Goal: Obtain resource: Obtain resource

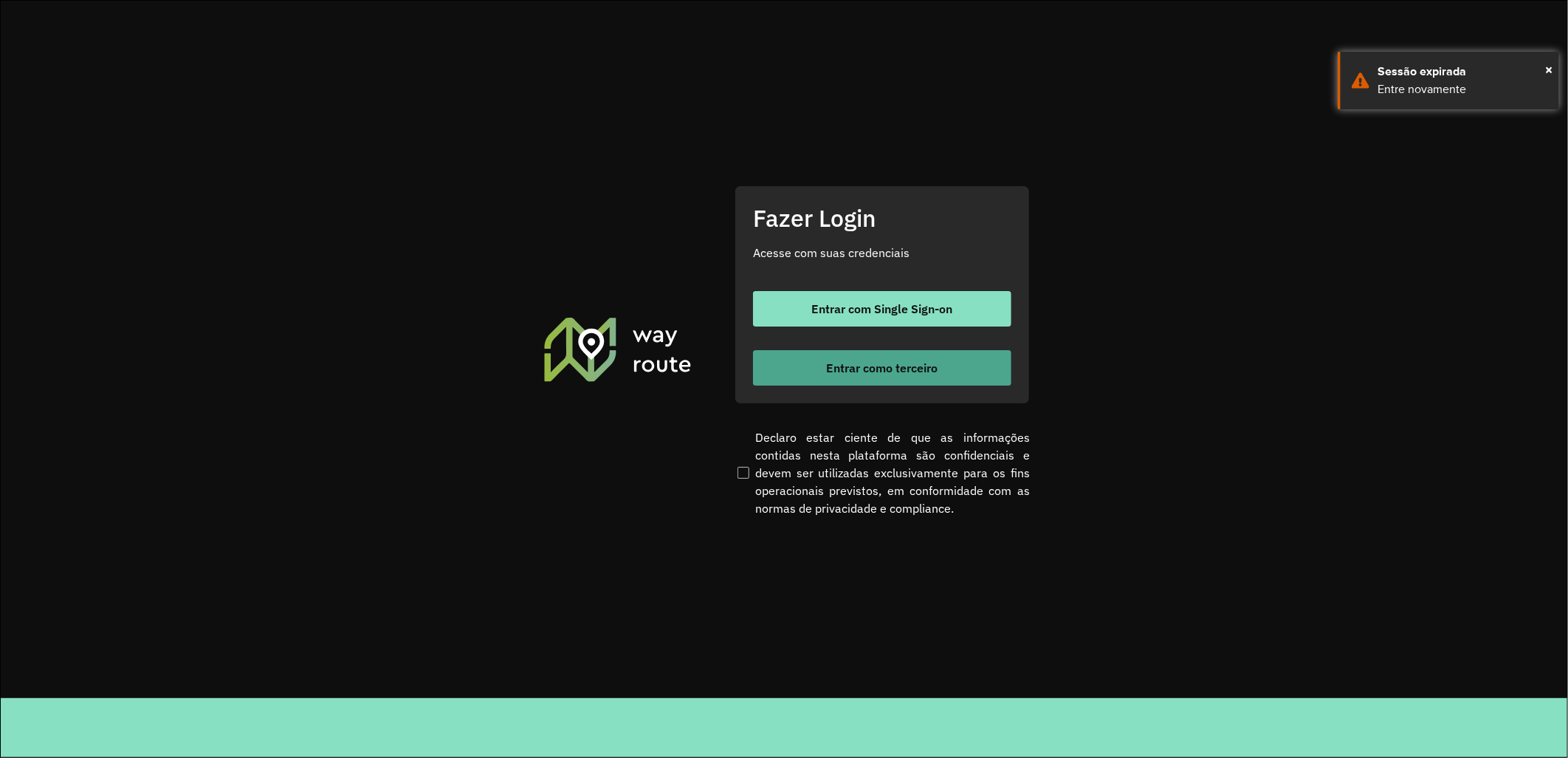
click at [829, 370] on span "Entrar como terceiro" at bounding box center [883, 368] width 112 height 12
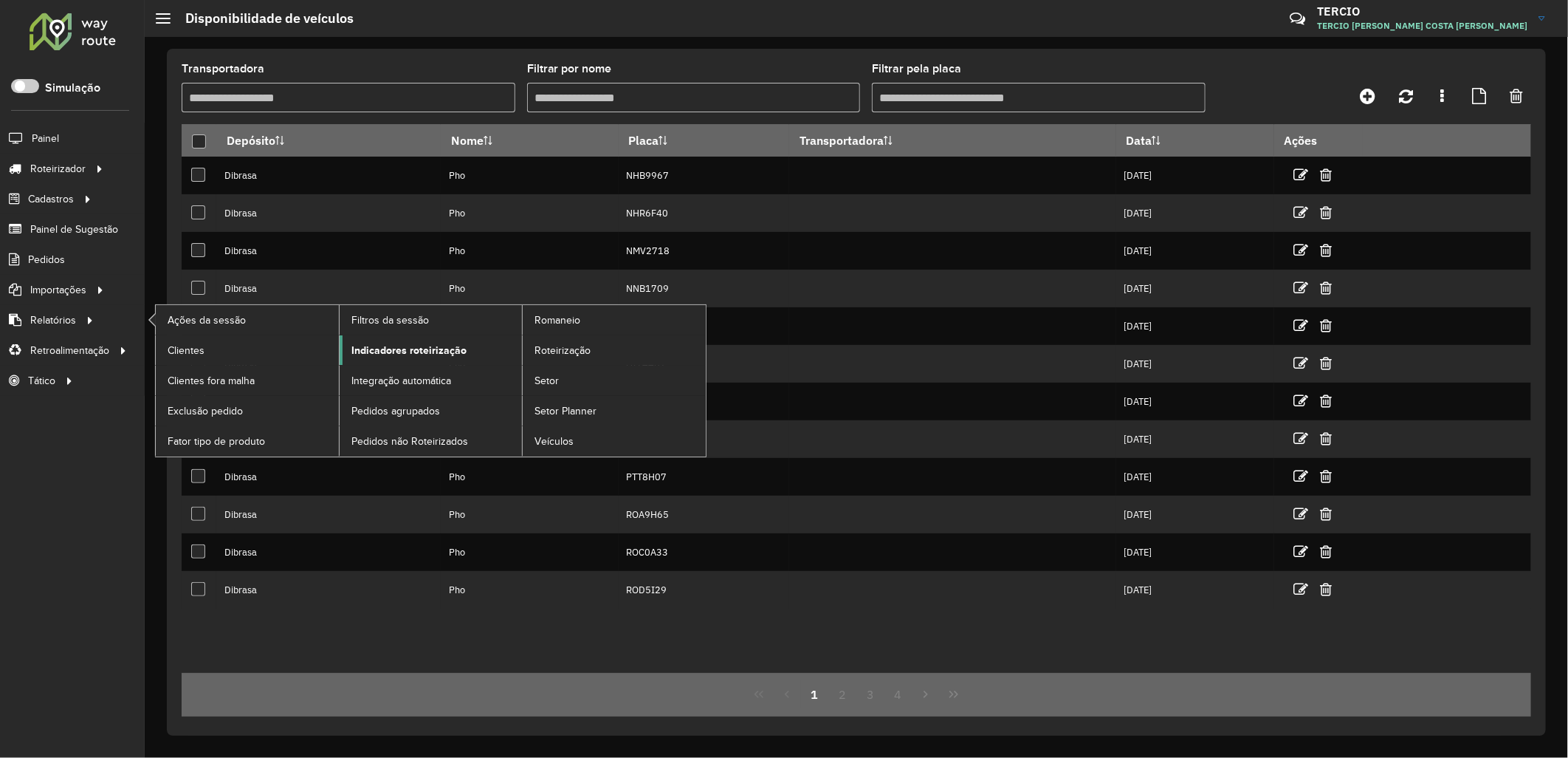
click at [374, 348] on span "Indicadores roteirização" at bounding box center [409, 351] width 115 height 16
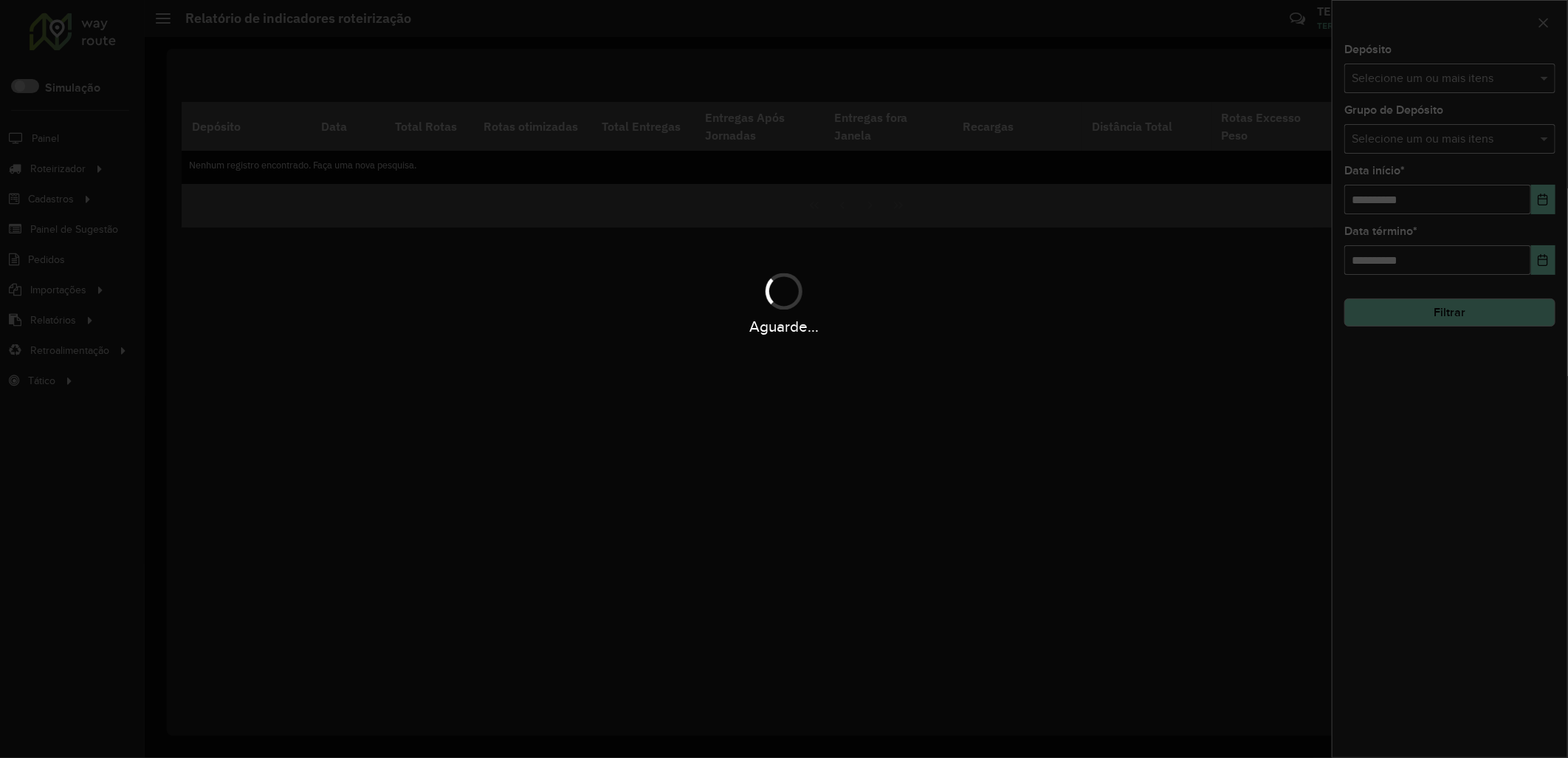
click at [1414, 76] on hb-app "Aguarde... Pop-up bloqueado! Seu navegador bloqueou automáticamente a abertura …" at bounding box center [784, 379] width 1568 height 758
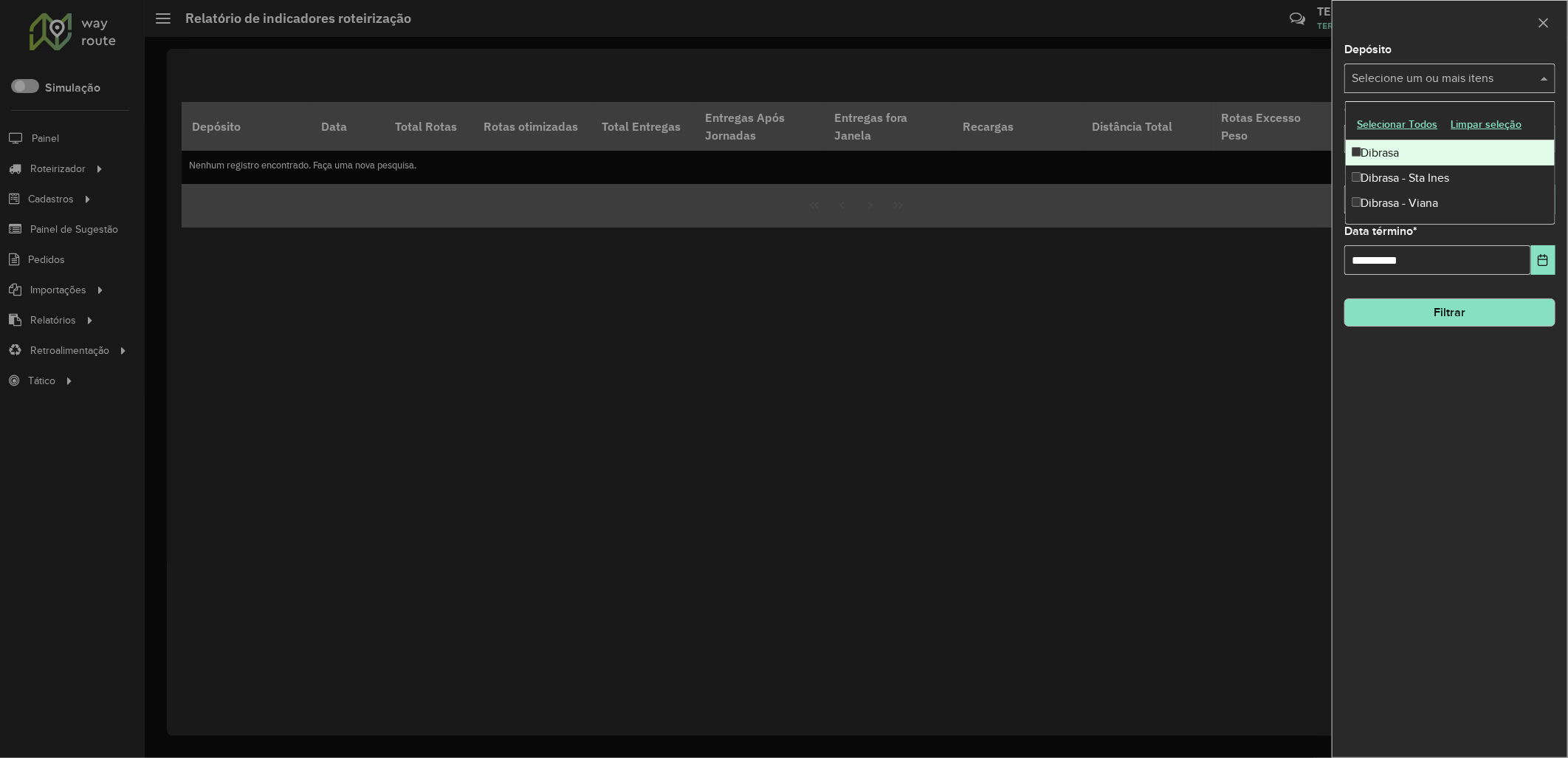
click at [1414, 76] on input "text" at bounding box center [1443, 79] width 189 height 17
click at [1434, 148] on div "Dibrasa" at bounding box center [1451, 153] width 210 height 25
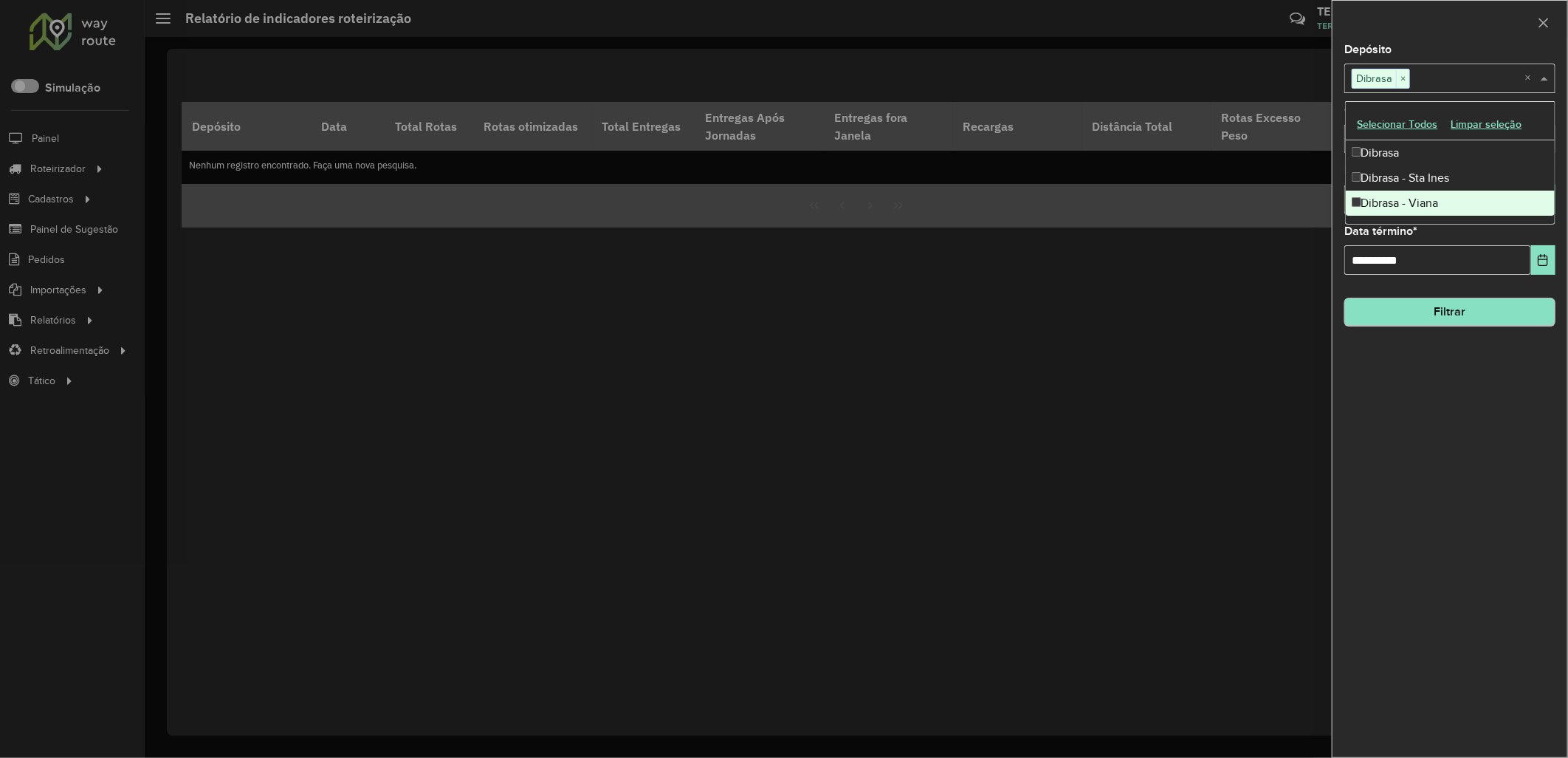
click at [1421, 426] on div "**********" at bounding box center [1449, 401] width 235 height 713
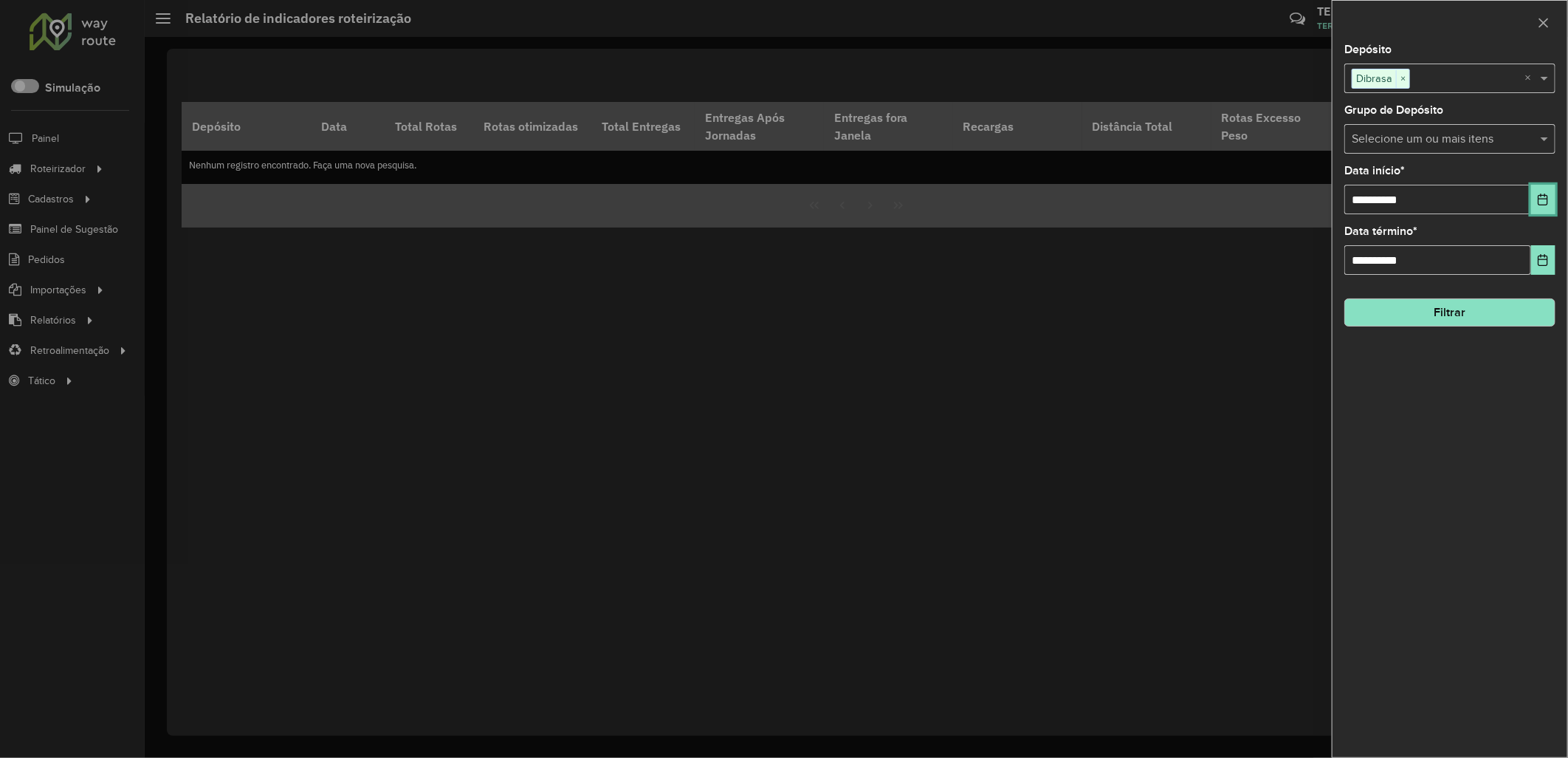
click at [1548, 192] on button "Choose Date" at bounding box center [1543, 199] width 24 height 29
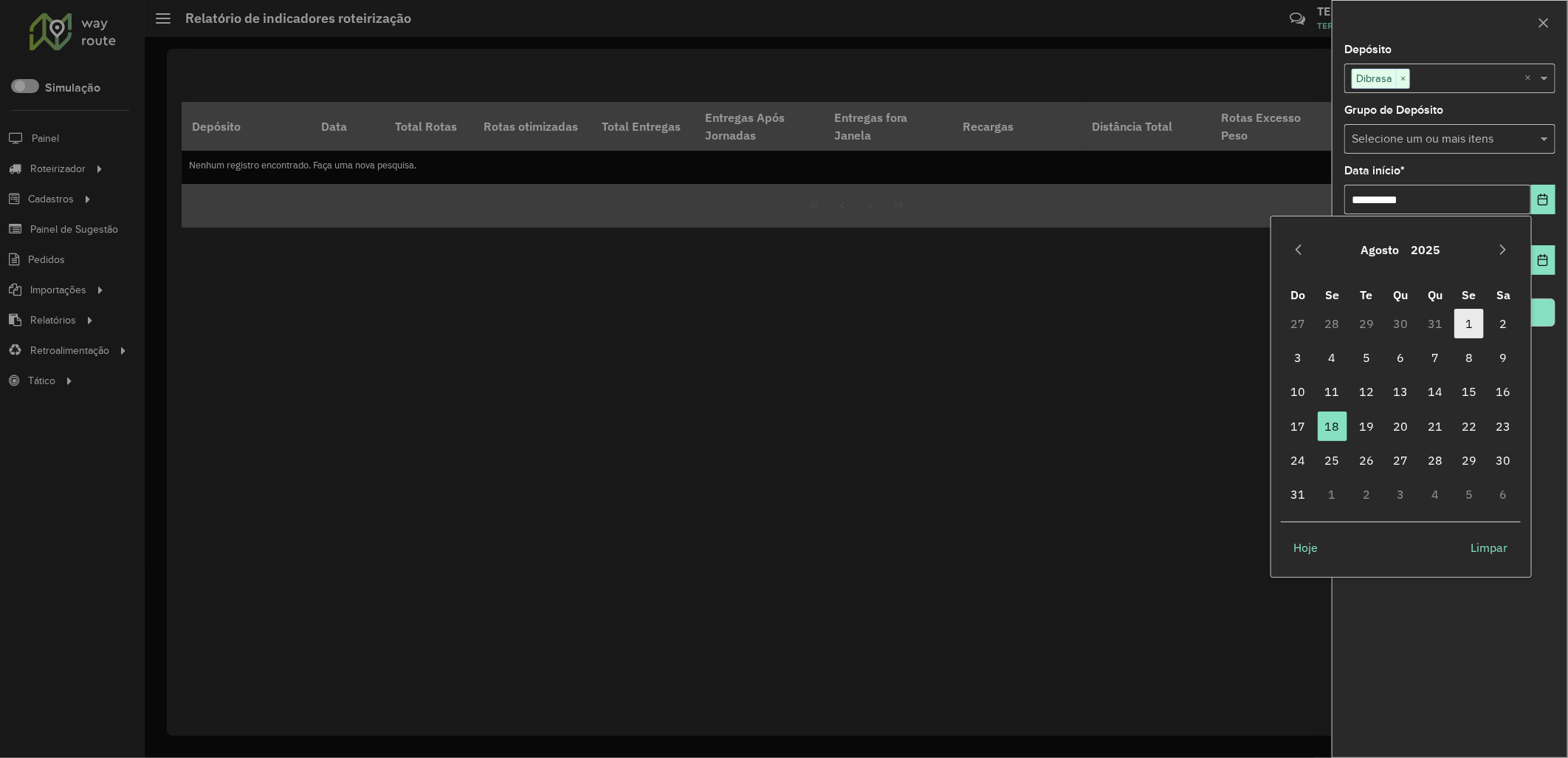
click at [1471, 321] on span "1" at bounding box center [1468, 323] width 29 height 29
type input "**********"
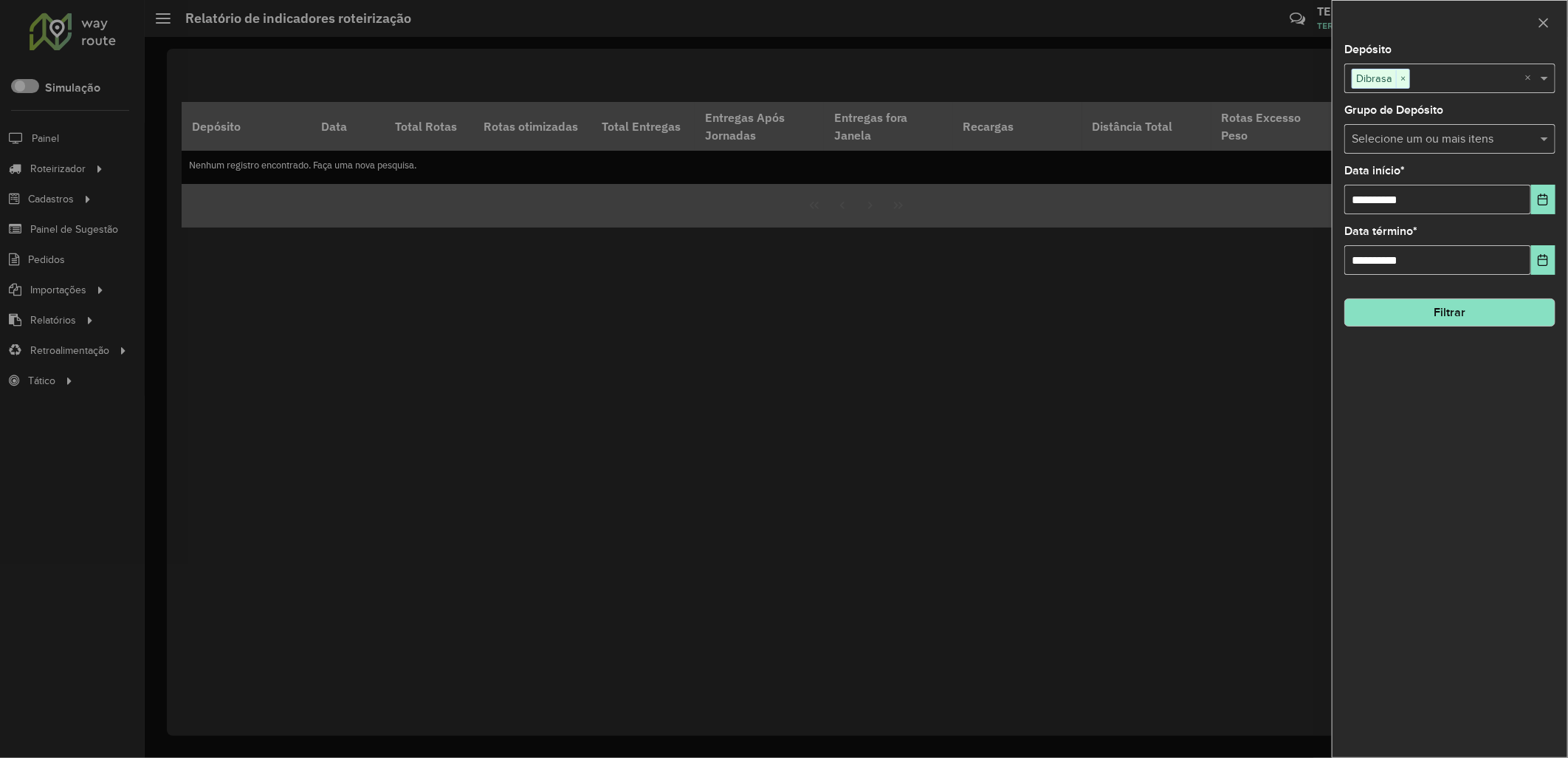
click at [1425, 305] on button "Filtrar" at bounding box center [1450, 312] width 211 height 28
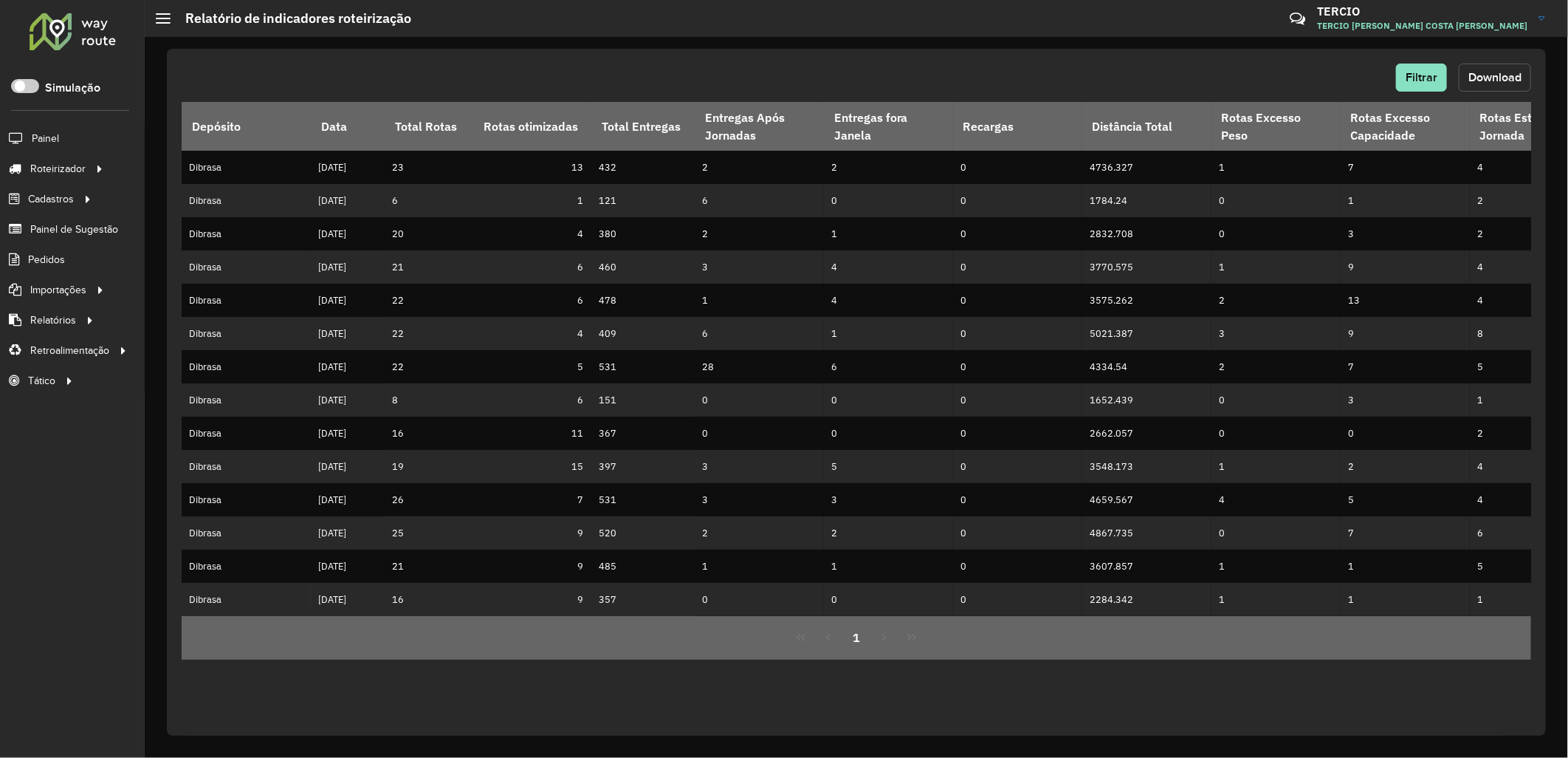
click at [1499, 73] on span "Download" at bounding box center [1495, 77] width 53 height 13
click at [1120, 52] on div "Filtrar Download Depósito Data Total Rotas Rotas otimizadas Total Entregas Entr…" at bounding box center [857, 392] width 1379 height 687
click at [1409, 92] on div "Filtrar Download" at bounding box center [856, 82] width 1350 height 39
click at [1421, 76] on span "Filtrar" at bounding box center [1421, 77] width 32 height 13
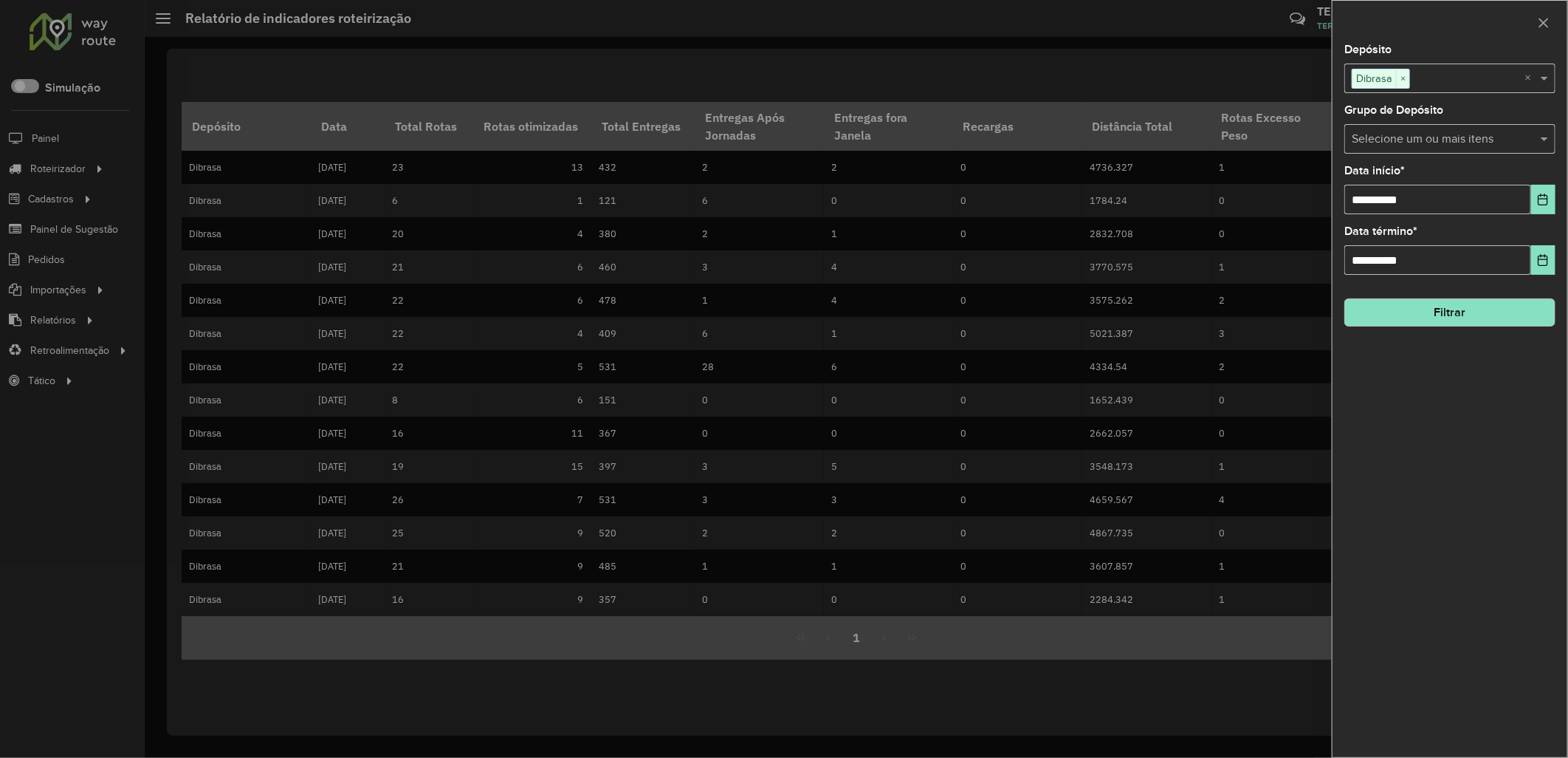
click at [1460, 64] on div "Selecione um ou mais itens Dibrasa × ×" at bounding box center [1450, 78] width 211 height 29
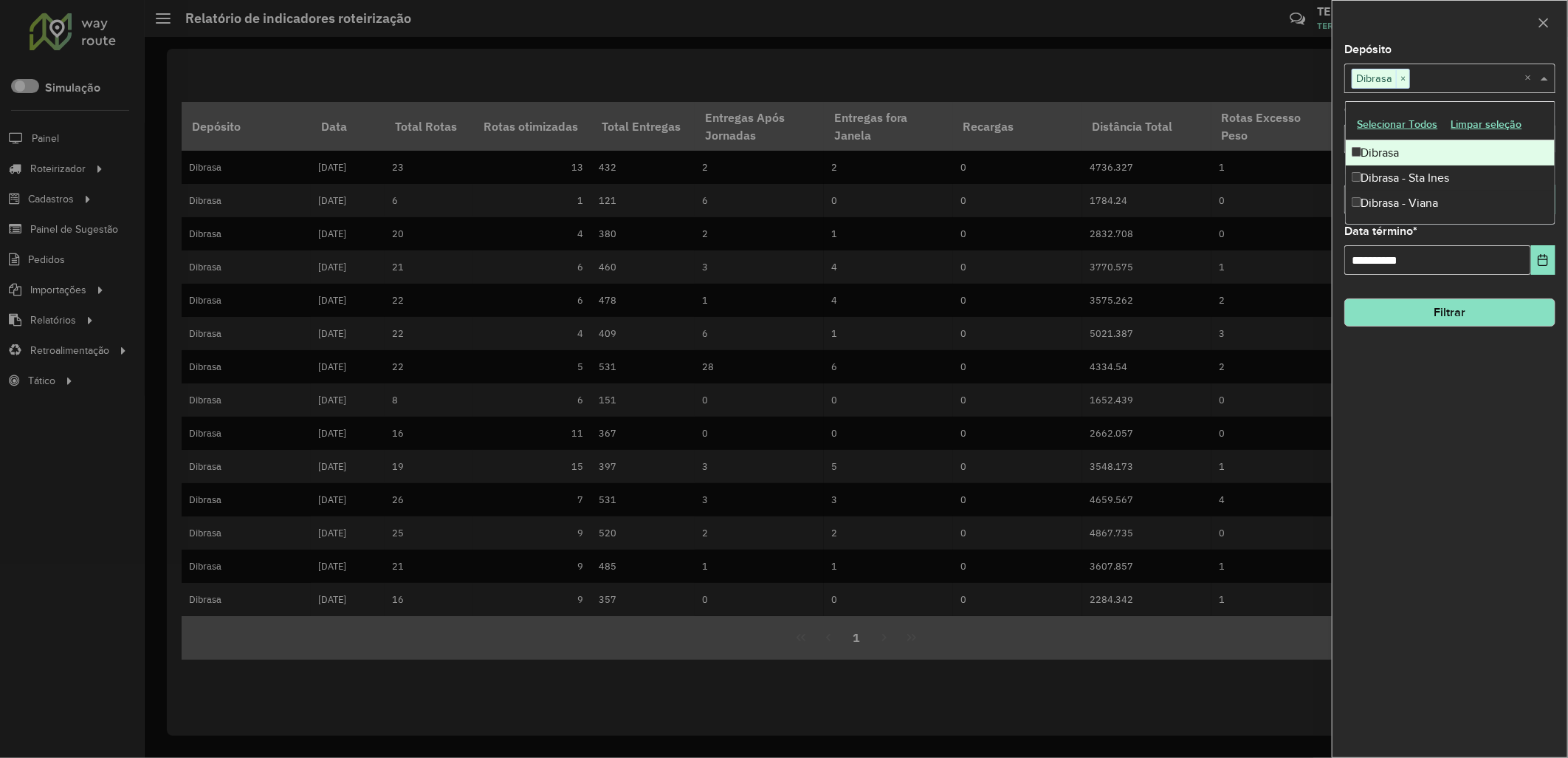
click at [1424, 150] on div "Dibrasa" at bounding box center [1451, 153] width 210 height 25
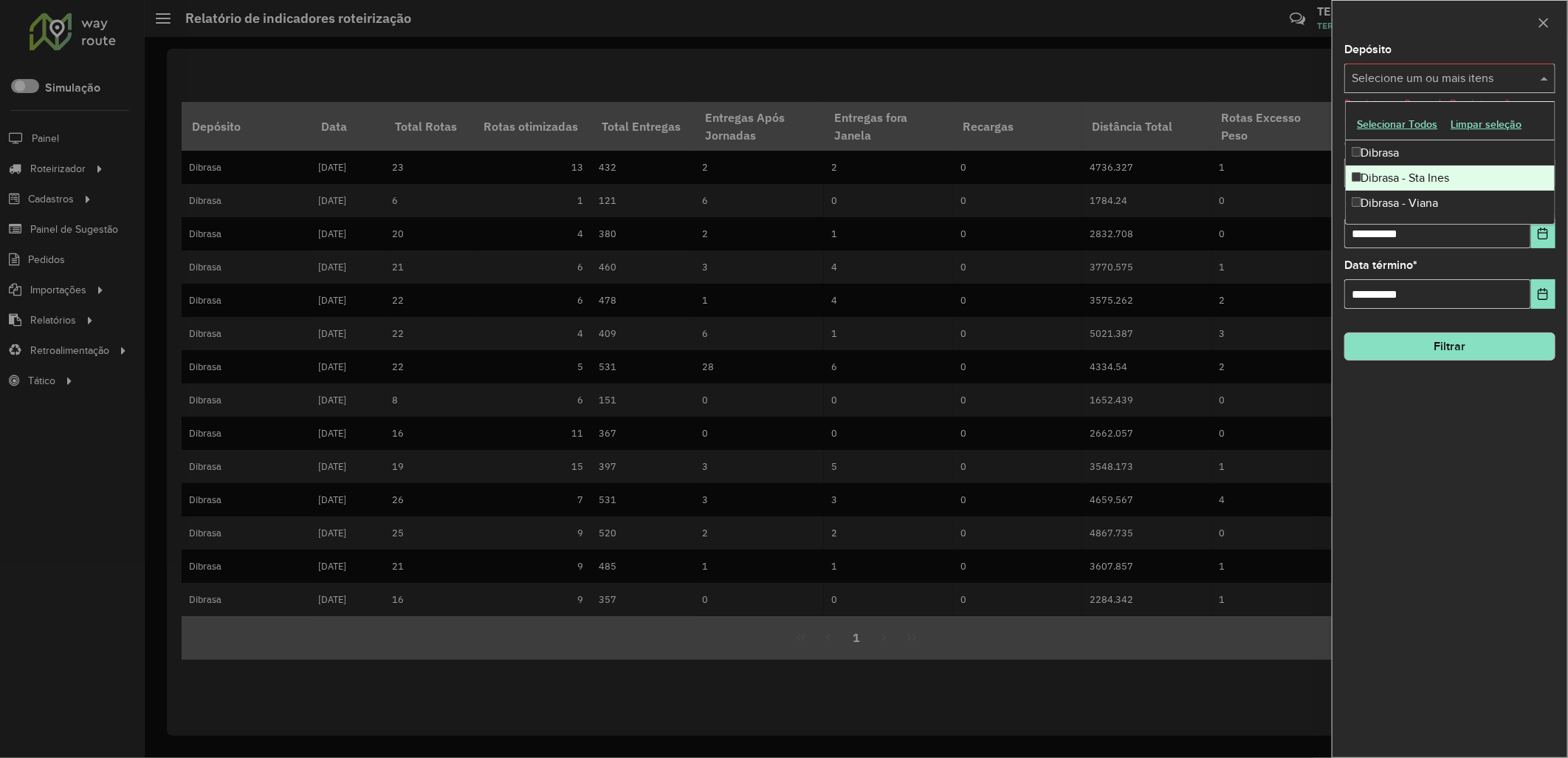
click at [1431, 170] on div "Dibrasa - Sta Ines" at bounding box center [1451, 178] width 210 height 25
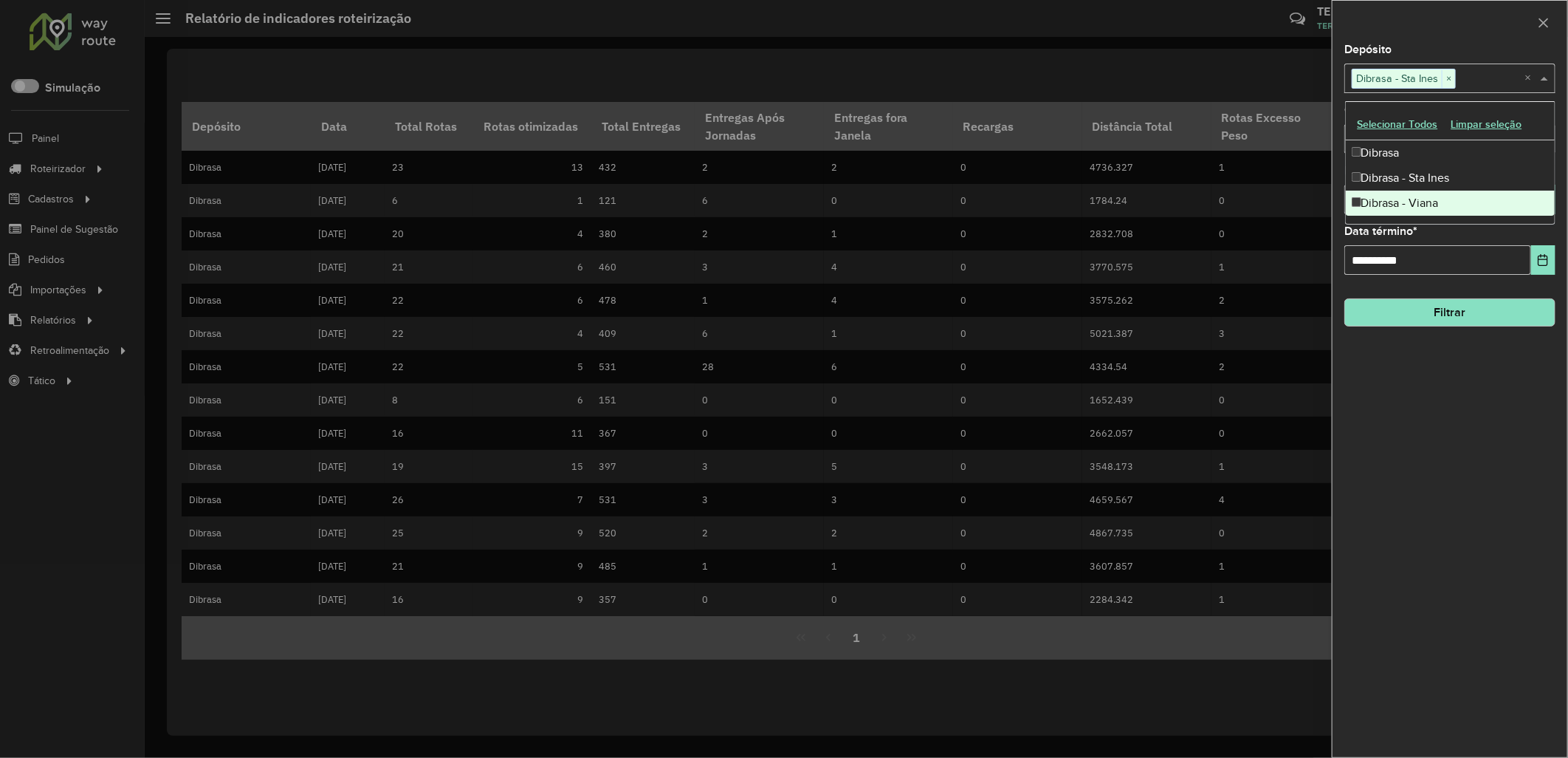
click at [1403, 386] on div "**********" at bounding box center [1449, 401] width 235 height 713
click at [1397, 293] on hb-field-button "Filtrar" at bounding box center [1450, 306] width 211 height 40
click at [1420, 305] on button "Filtrar" at bounding box center [1450, 312] width 211 height 28
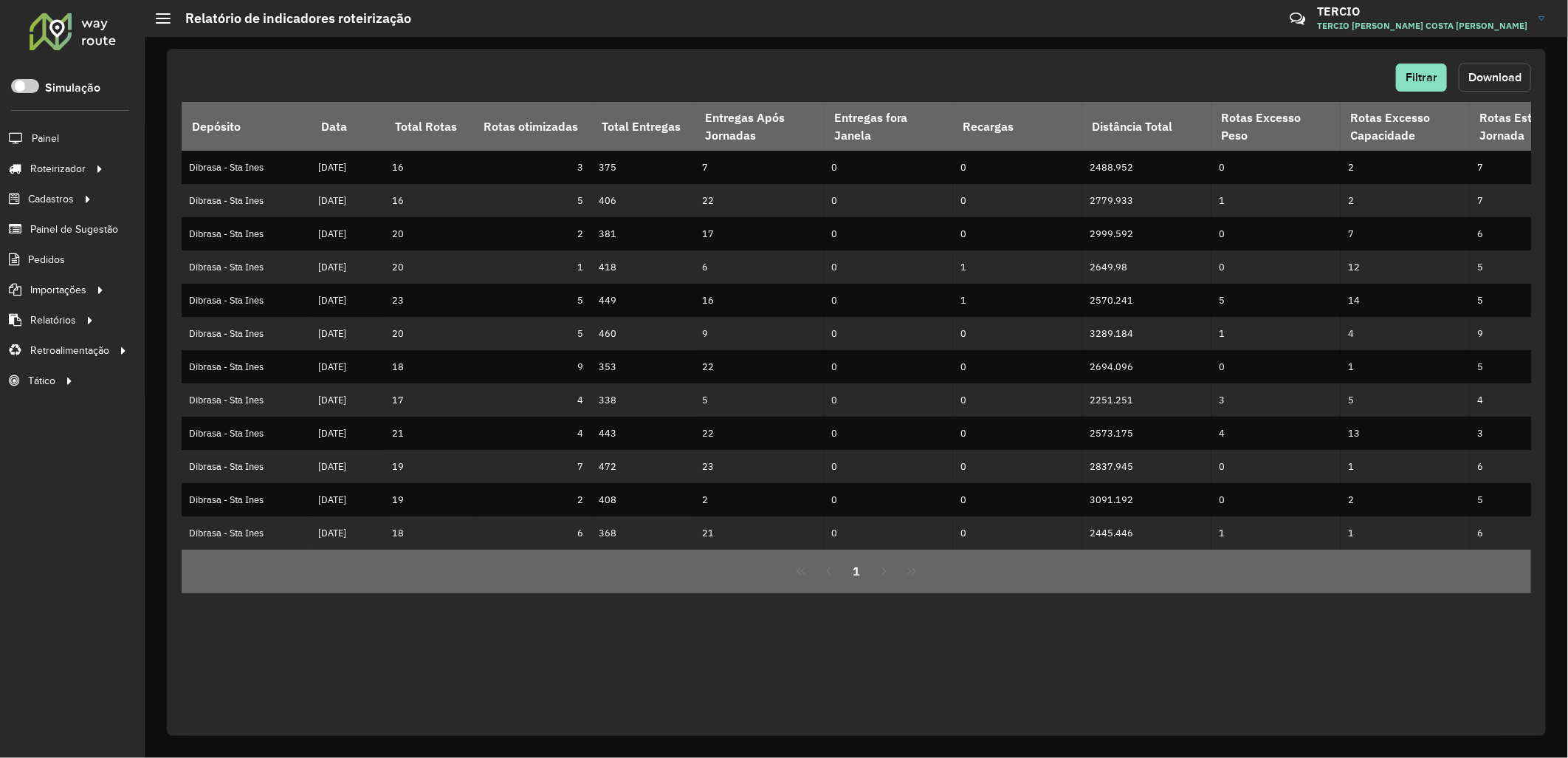
click at [1477, 87] on button "Download" at bounding box center [1495, 77] width 73 height 28
click at [1116, 35] on hb-header "Relatório de indicadores roteirização Críticas? Dúvidas? Elogios? Sugestões? En…" at bounding box center [857, 18] width 1423 height 37
click at [1393, 84] on div "Filtrar Download" at bounding box center [856, 77] width 1350 height 28
click at [1421, 82] on span "Filtrar" at bounding box center [1421, 77] width 32 height 13
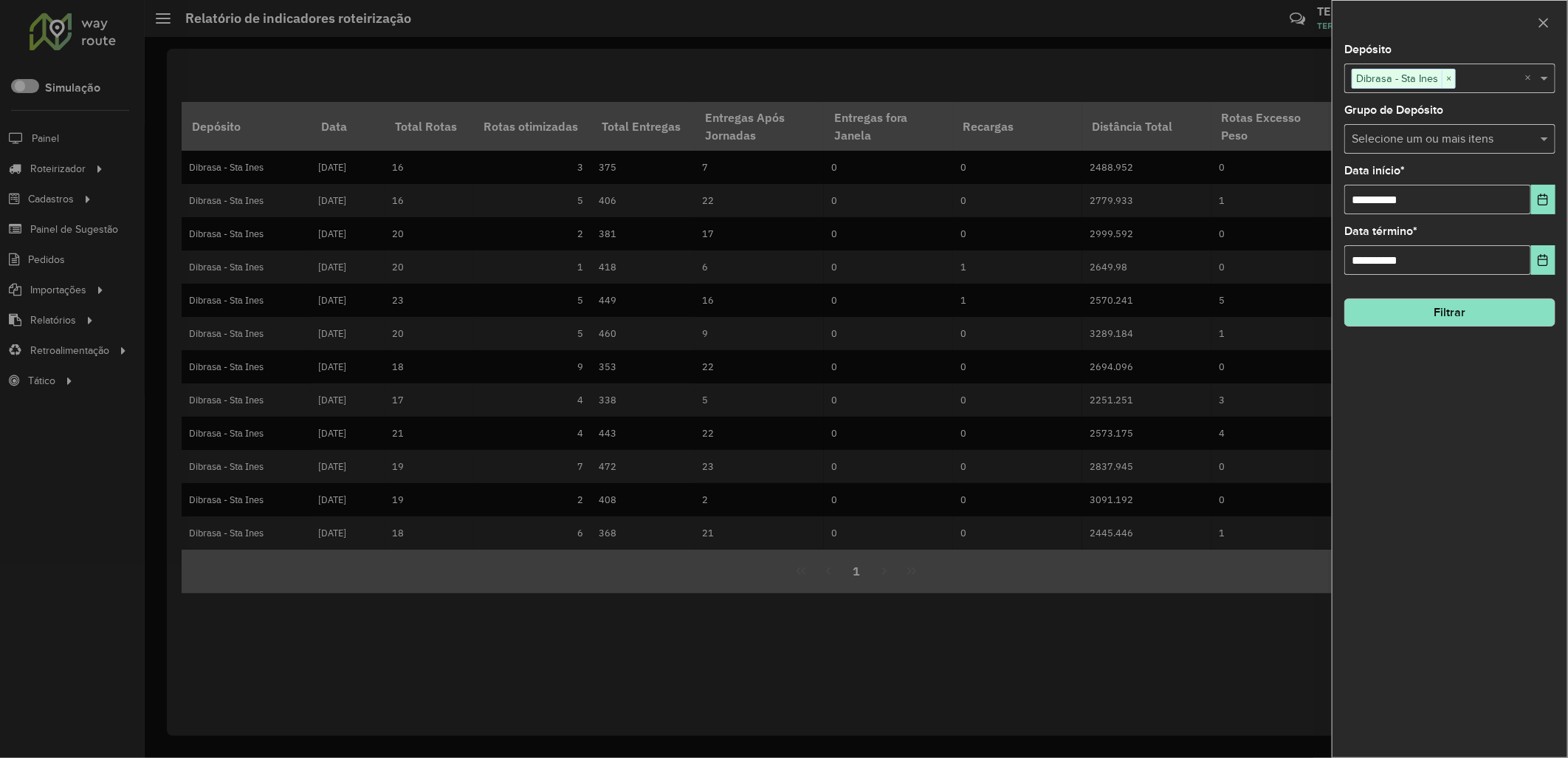
click at [1421, 82] on span "Dibrasa - Sta Ines" at bounding box center [1397, 78] width 89 height 17
click at [1464, 190] on div "Dibrasa - Viana" at bounding box center [1451, 203] width 210 height 25
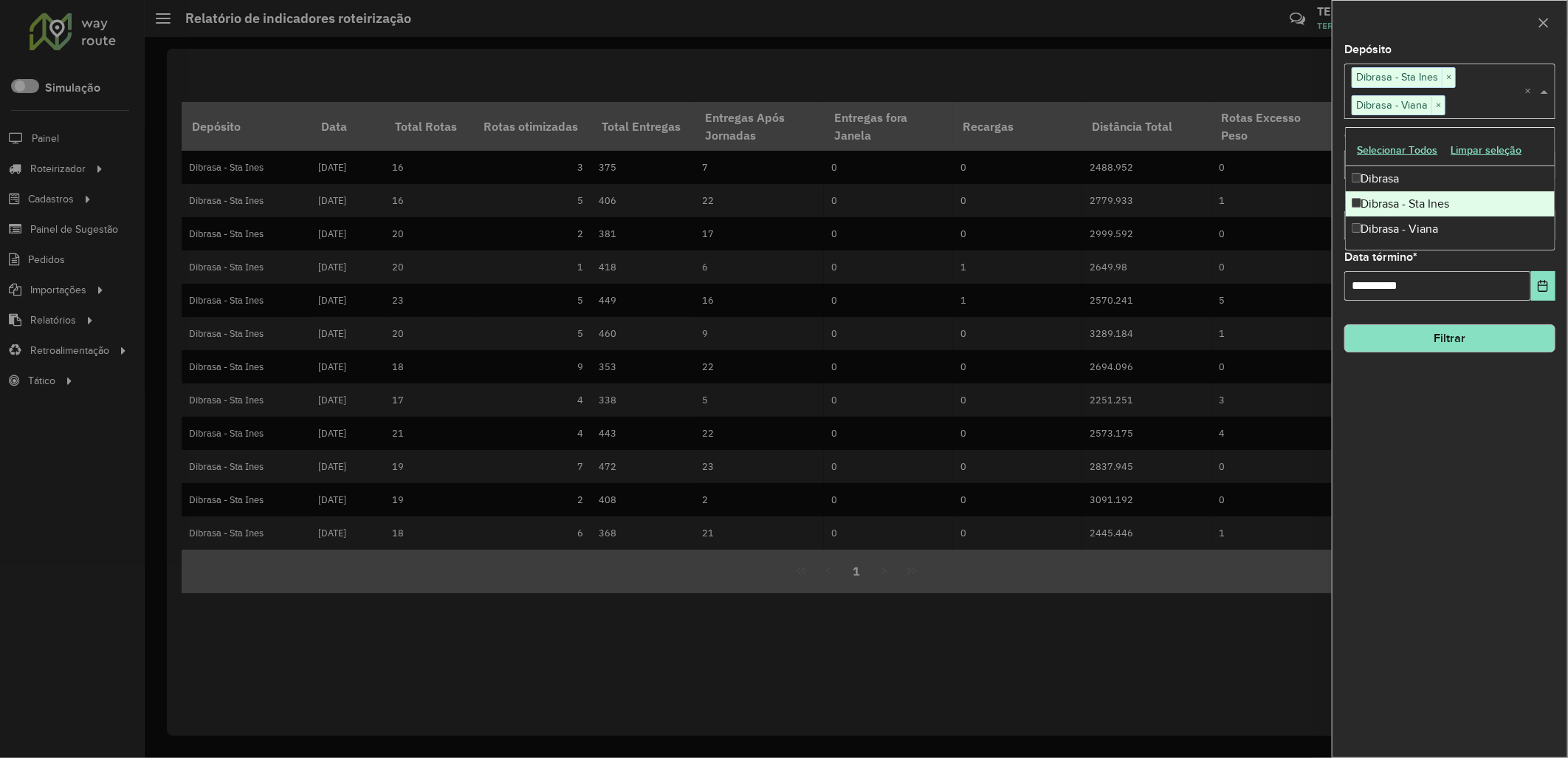
click at [1379, 197] on div "Dibrasa - Sta Ines" at bounding box center [1451, 203] width 210 height 25
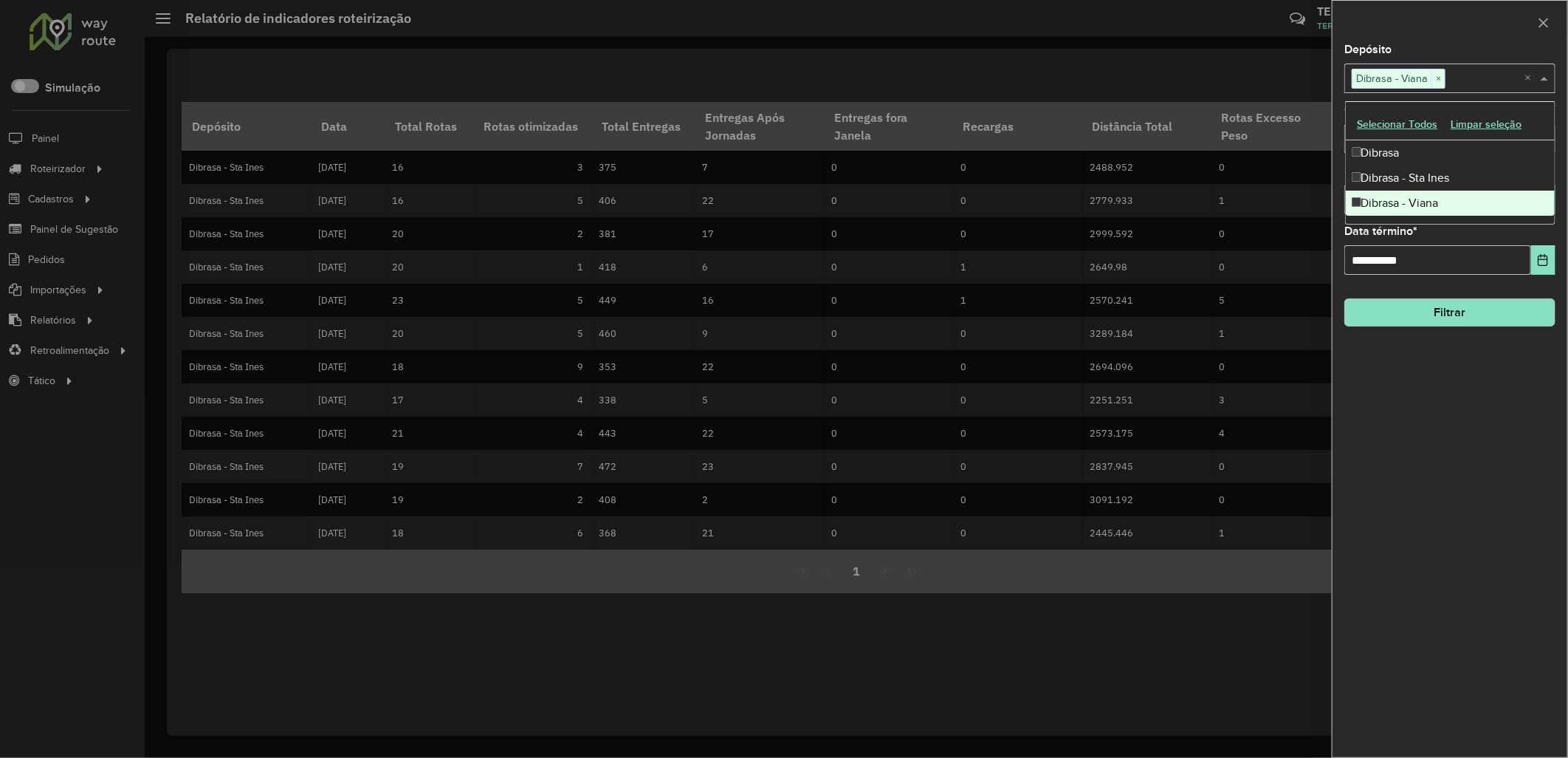
click at [1400, 417] on div "**********" at bounding box center [1449, 401] width 235 height 713
click at [1382, 305] on button "Filtrar" at bounding box center [1450, 312] width 211 height 28
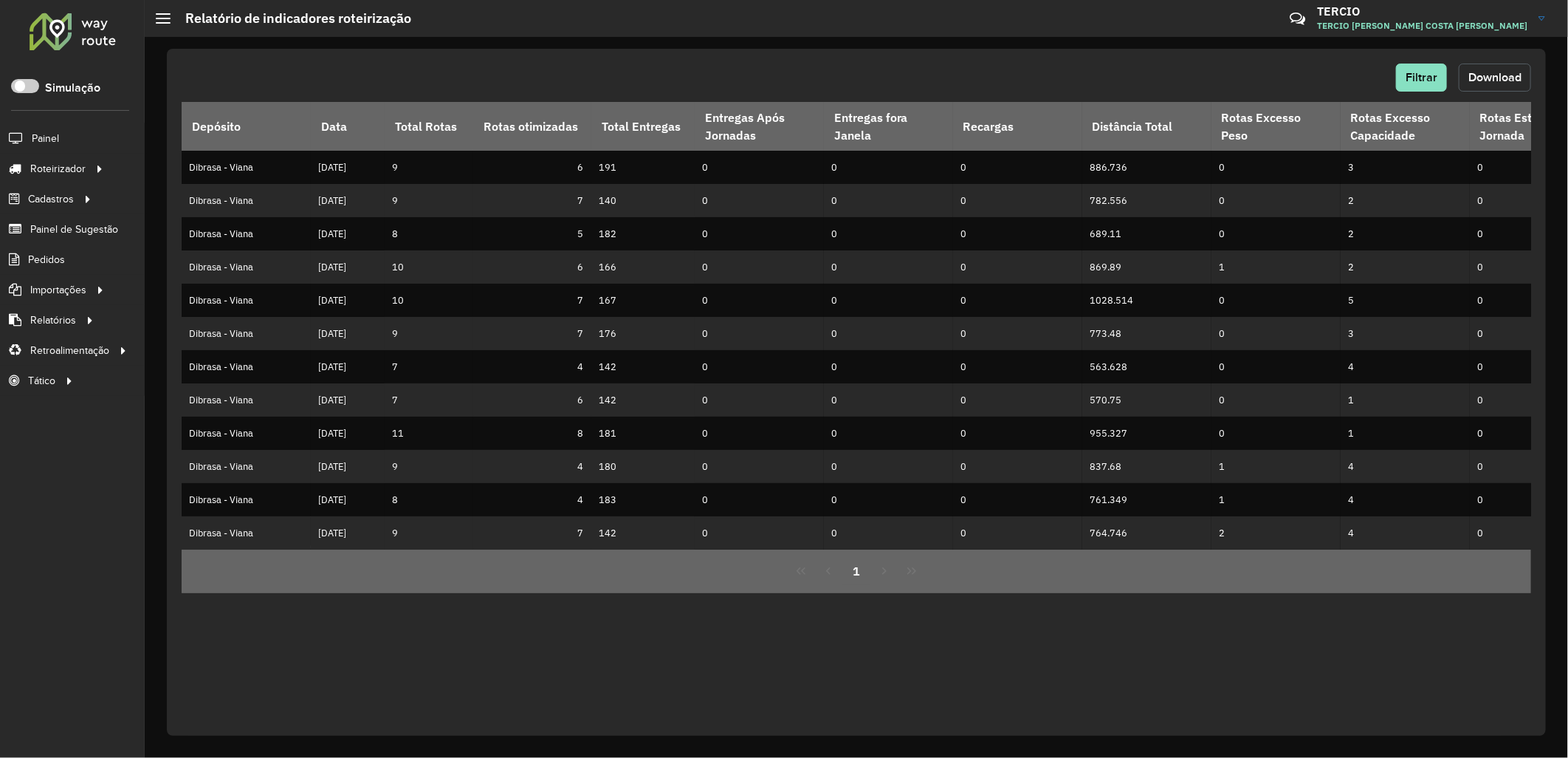
click at [1475, 84] on button "Download" at bounding box center [1495, 77] width 73 height 28
